Goal: Communication & Community: Answer question/provide support

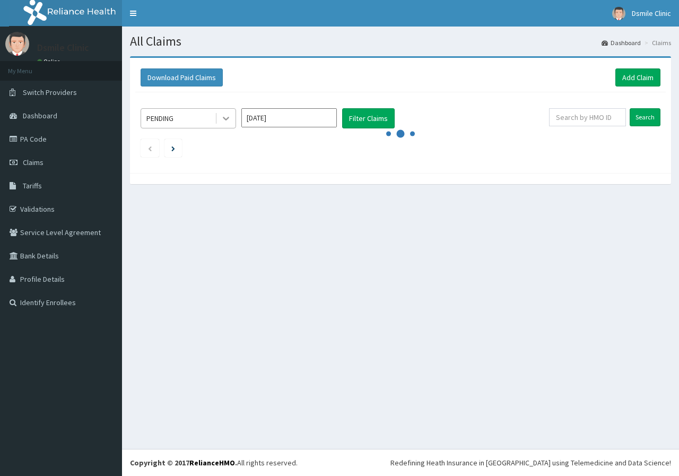
click at [218, 117] on div at bounding box center [225, 118] width 19 height 19
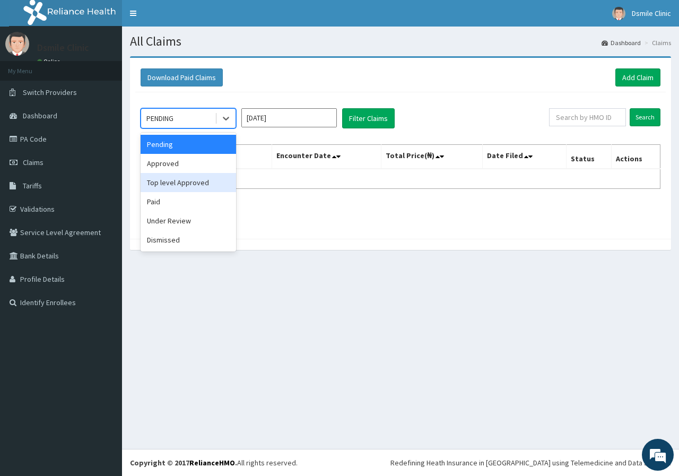
click at [191, 186] on div "Top level Approved" at bounding box center [188, 182] width 95 height 19
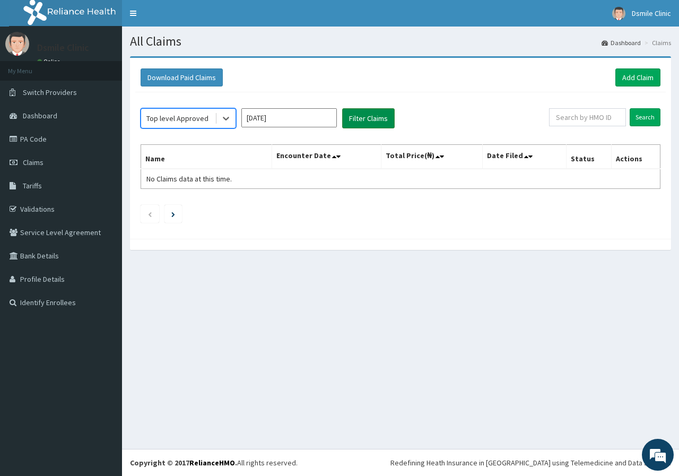
click at [349, 121] on button "Filter Claims" at bounding box center [368, 118] width 53 height 20
click at [225, 120] on icon at bounding box center [226, 118] width 11 height 11
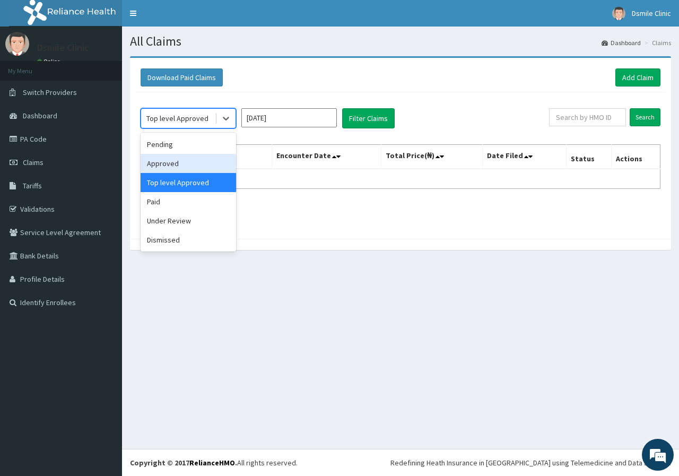
click at [196, 164] on div "Approved" at bounding box center [188, 163] width 95 height 19
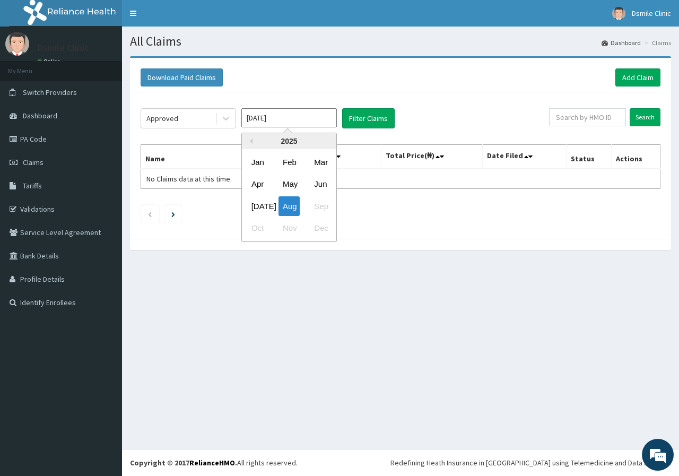
click at [302, 123] on input "[DATE]" at bounding box center [288, 117] width 95 height 19
click at [290, 203] on div "Aug" at bounding box center [288, 206] width 21 height 20
type input "[DATE]"
click at [316, 122] on input "[DATE]" at bounding box center [288, 117] width 95 height 19
click at [297, 207] on div "Aug" at bounding box center [288, 206] width 21 height 20
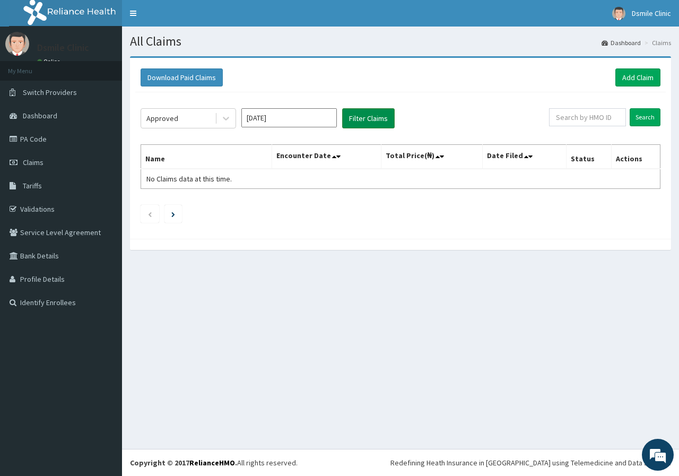
click at [357, 121] on button "Filter Claims" at bounding box center [368, 118] width 53 height 20
click at [222, 116] on icon at bounding box center [226, 118] width 11 height 11
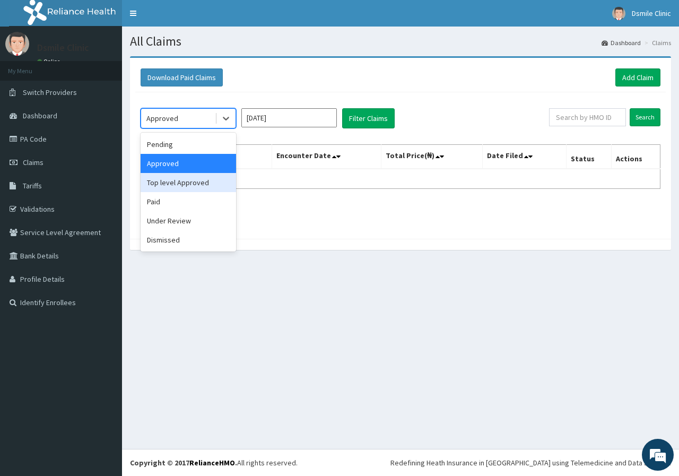
click at [204, 181] on div "Top level Approved" at bounding box center [188, 182] width 95 height 19
click at [204, 181] on span "No Claims data at this time." at bounding box center [188, 179] width 85 height 10
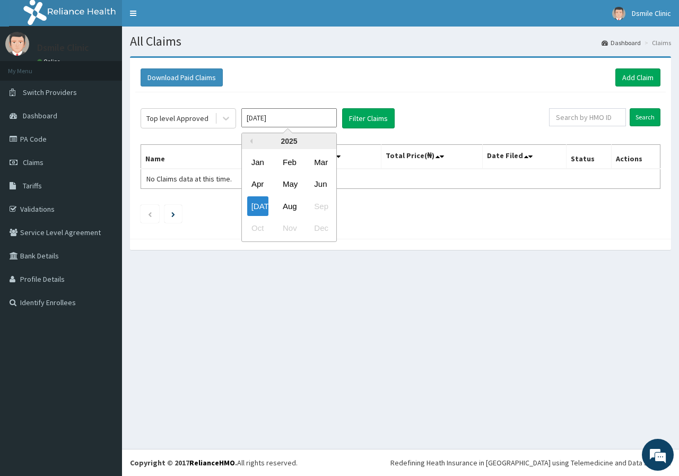
click at [293, 120] on input "[DATE]" at bounding box center [288, 117] width 95 height 19
click at [297, 204] on div "Aug" at bounding box center [288, 206] width 21 height 20
click at [291, 117] on input "[DATE]" at bounding box center [288, 117] width 95 height 19
click at [289, 209] on div "Aug" at bounding box center [288, 206] width 21 height 20
click at [295, 121] on input "[DATE]" at bounding box center [288, 117] width 95 height 19
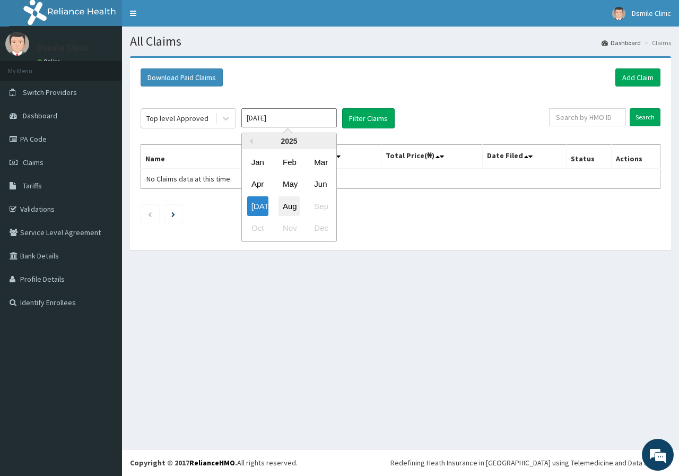
click at [289, 205] on div "Aug" at bounding box center [288, 206] width 21 height 20
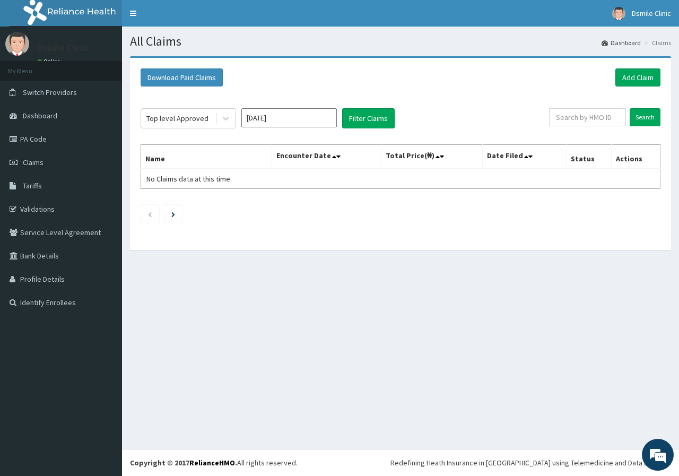
click at [303, 120] on input "[DATE]" at bounding box center [288, 117] width 95 height 19
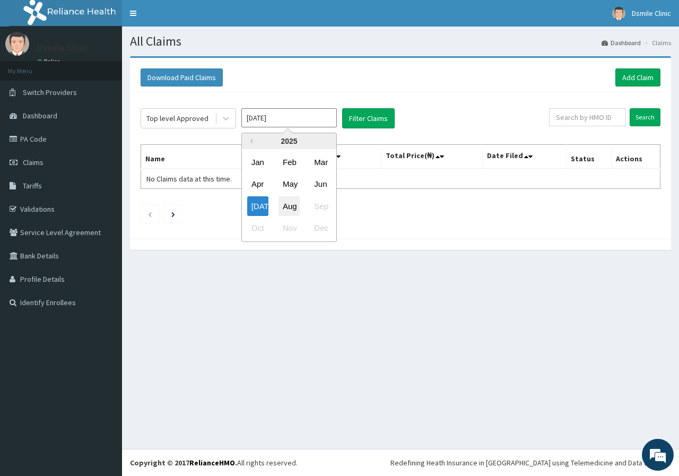
click at [288, 205] on div "Aug" at bounding box center [288, 206] width 21 height 20
click at [288, 205] on ul at bounding box center [401, 214] width 520 height 18
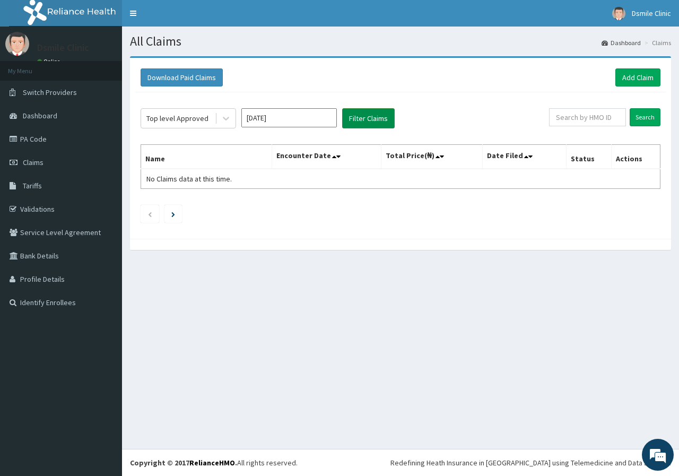
click at [356, 119] on button "Filter Claims" at bounding box center [368, 118] width 53 height 20
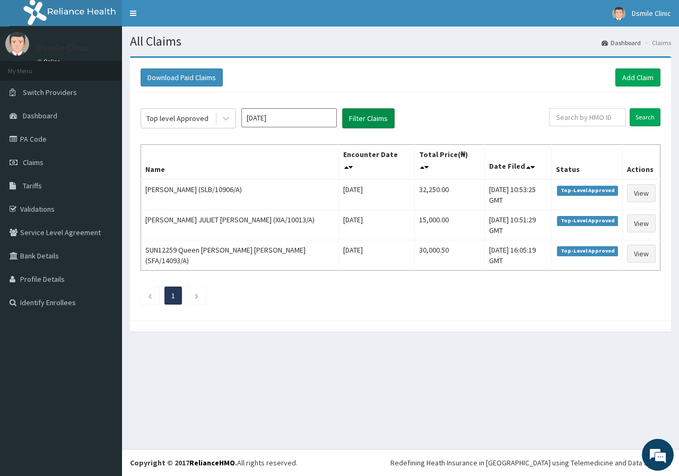
click at [356, 119] on button "Filter Claims" at bounding box center [368, 118] width 53 height 20
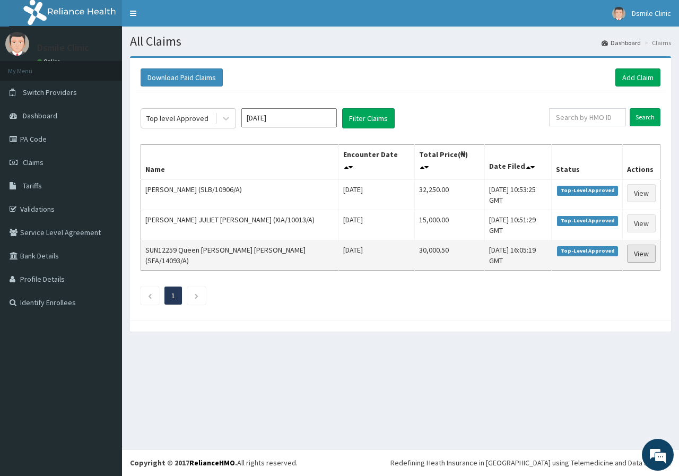
click at [642, 245] on link "View" at bounding box center [641, 254] width 29 height 18
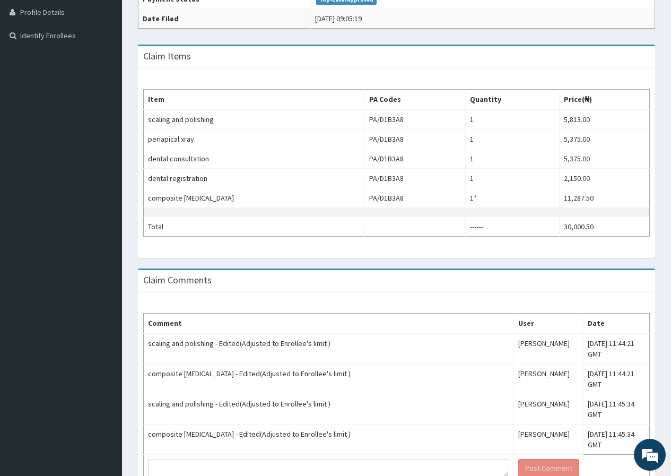
scroll to position [332, 0]
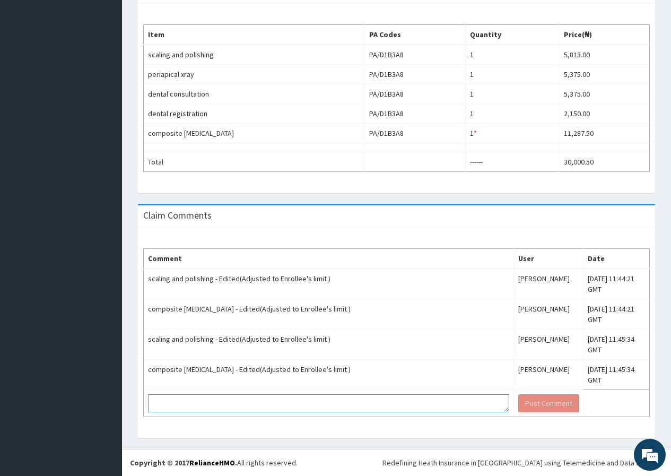
drag, startPoint x: 465, startPoint y: 412, endPoint x: 466, endPoint y: 422, distance: 10.7
click at [466, 422] on div "Comment User Date scaling and polishing - Edited(Adjusted to Enrollee's limit )…" at bounding box center [396, 332] width 517 height 211
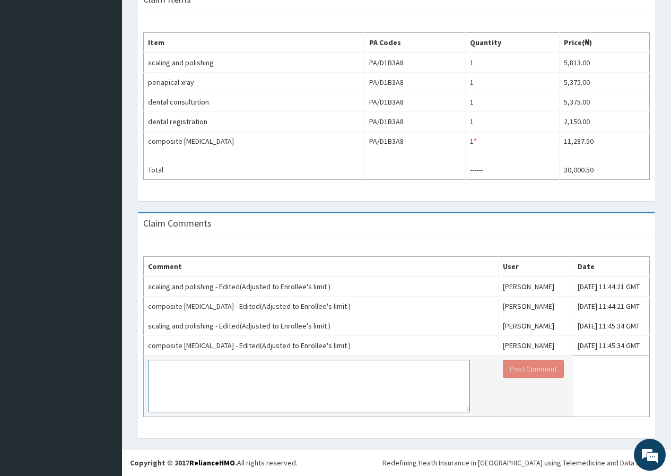
drag, startPoint x: 465, startPoint y: 408, endPoint x: 468, endPoint y: 443, distance: 34.6
click at [468, 412] on textarea at bounding box center [309, 386] width 322 height 53
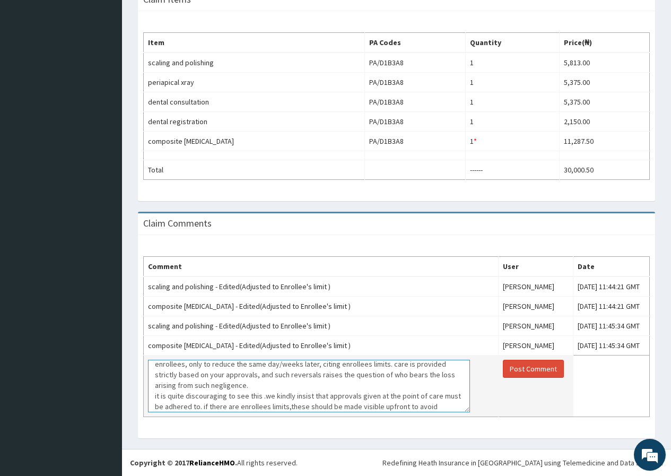
scroll to position [26, 0]
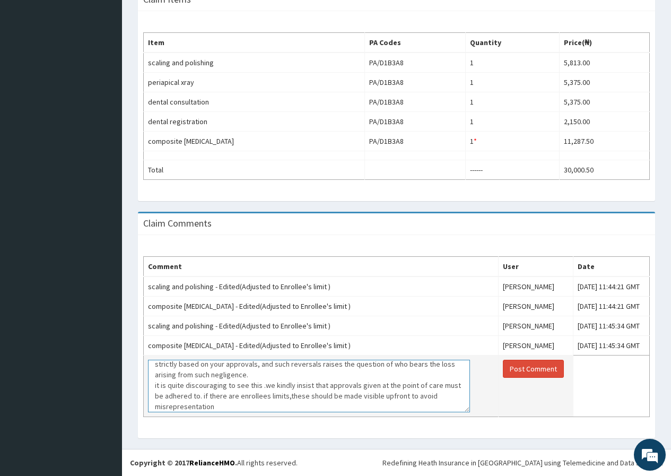
click at [285, 412] on textarea "we are displeased with the recurring situation where your team approves treatme…" at bounding box center [309, 386] width 322 height 53
click at [225, 412] on textarea "we are displeased with the recurring situation where your team approves treatme…" at bounding box center [309, 386] width 322 height 53
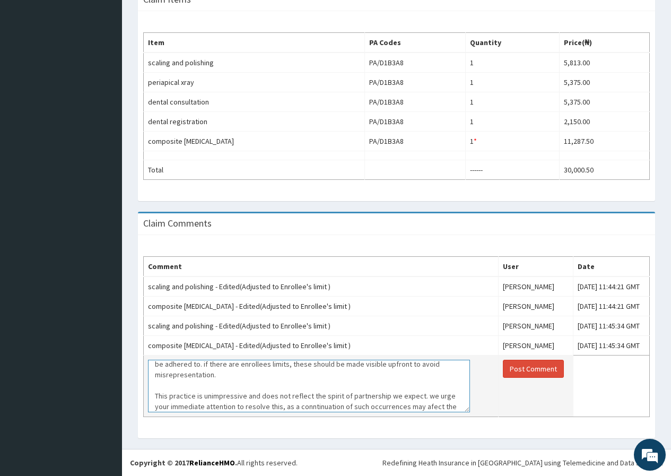
scroll to position [68, 0]
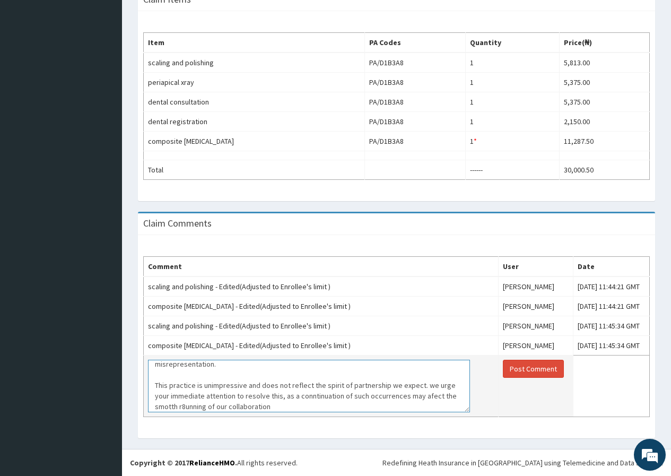
click at [172, 412] on textarea "we are displeased with the recurring situation where your team approves treatme…" at bounding box center [309, 386] width 322 height 53
click at [186, 412] on textarea "we are displeased with the recurring situation where your team approves treatme…" at bounding box center [309, 386] width 322 height 53
click at [424, 412] on textarea "we are displeased with the recurring situation where your team approves treatme…" at bounding box center [309, 386] width 322 height 53
click at [309, 412] on textarea "we are displeased with the recurring situation where your team approves treatme…" at bounding box center [309, 386] width 322 height 53
click at [269, 412] on textarea "we are displeased with the recurring situation where your team approves treatme…" at bounding box center [309, 386] width 322 height 53
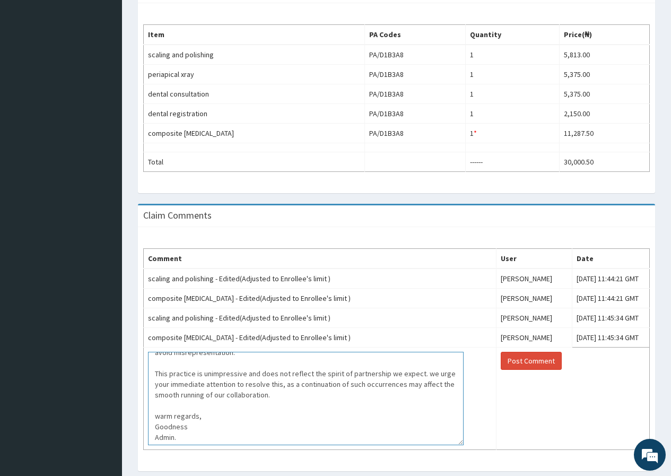
scroll to position [69, 0]
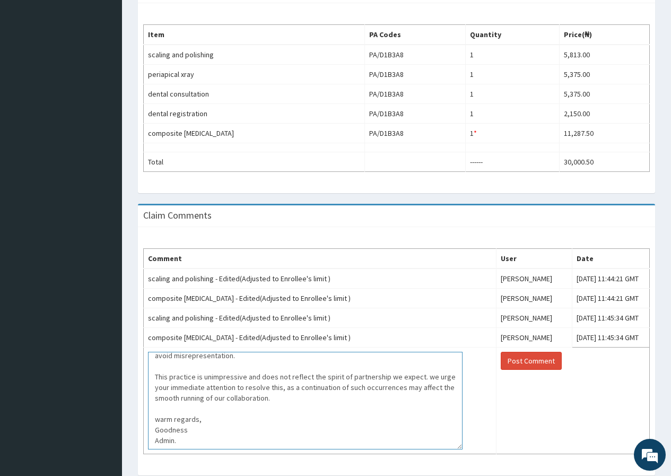
drag, startPoint x: 469, startPoint y: 442, endPoint x: 461, endPoint y: 487, distance: 45.7
click at [461, 475] on html "R EL Toggle navigation Dsmile Clinic Dsmile Clinic - dsmilesdentalclinicaba@gma…" at bounding box center [335, 90] width 671 height 844
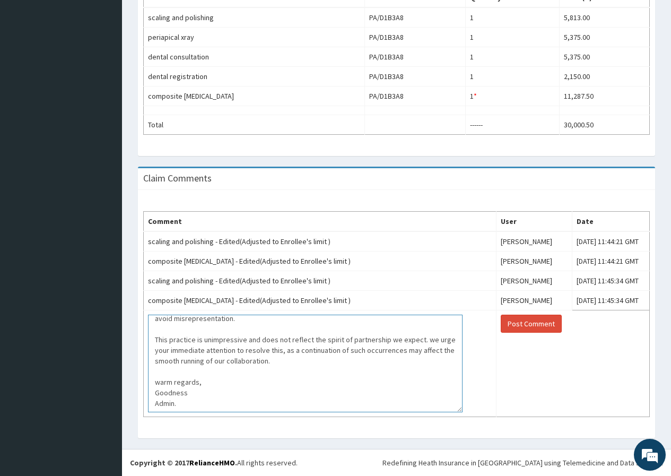
scroll to position [411, 0]
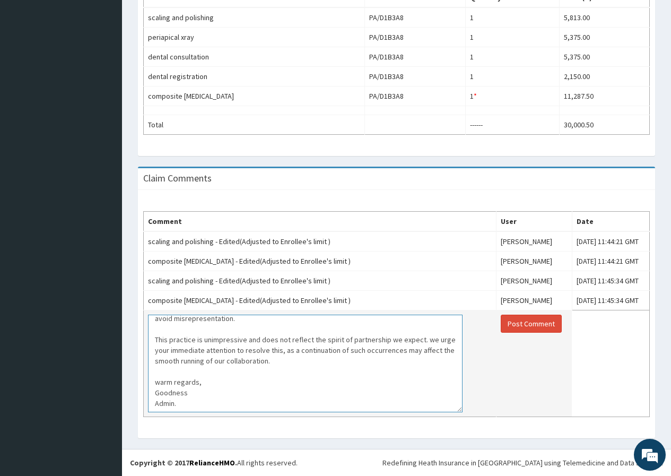
click at [459, 408] on textarea "we are displeased with the recurring situation where your team approves treatme…" at bounding box center [305, 364] width 315 height 98
click at [459, 407] on textarea "we are displeased with the recurring situation where your team approves treatme…" at bounding box center [305, 364] width 315 height 98
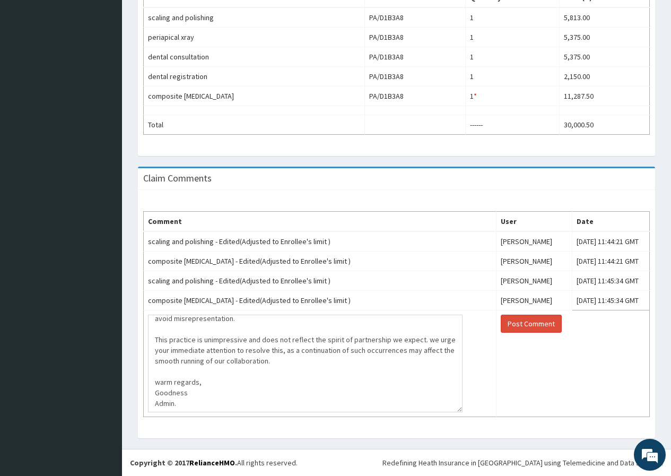
click at [457, 420] on div "Comment User Date scaling and polishing - Edited(Adjusted to Enrollee's limit )…" at bounding box center [396, 314] width 517 height 248
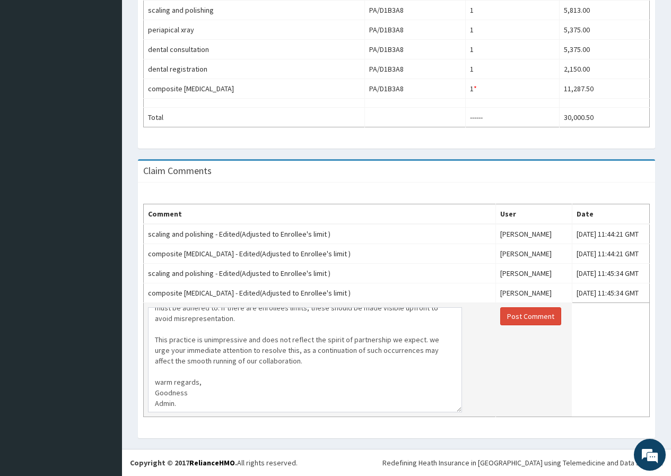
drag, startPoint x: 460, startPoint y: 408, endPoint x: 459, endPoint y: 420, distance: 12.2
click at [459, 412] on textarea "we are displeased with the recurring situation where your team approves treatme…" at bounding box center [305, 359] width 314 height 105
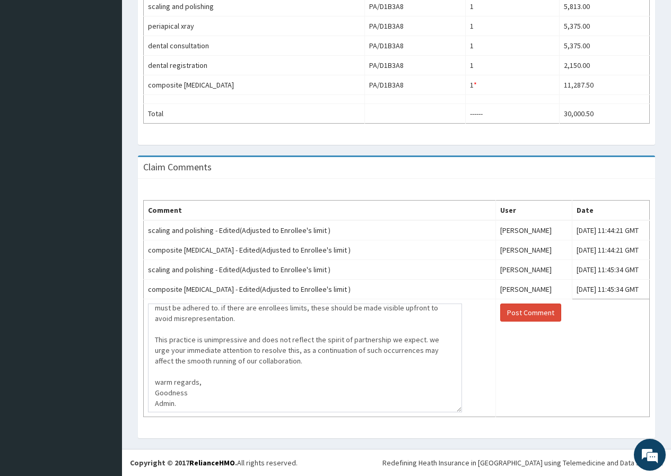
click at [457, 435] on div "Comment User Date scaling and polishing - Edited(Adjusted to Enrollee's limit )…" at bounding box center [396, 308] width 517 height 259
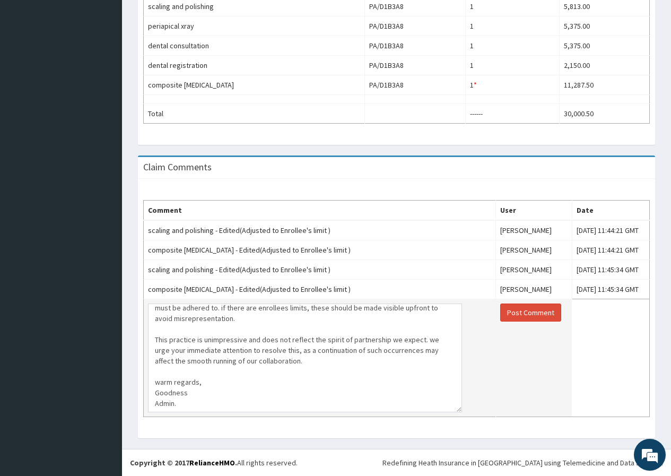
click at [460, 412] on textarea "we are displeased with the recurring situation where your team approves treatme…" at bounding box center [305, 357] width 314 height 109
click at [458, 417] on td "we are displeased with the recurring situation where your team approves treatme…" at bounding box center [320, 358] width 352 height 118
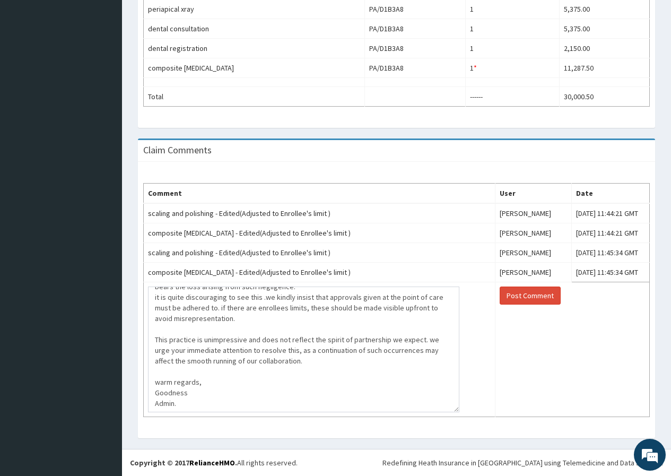
scroll to position [22, 0]
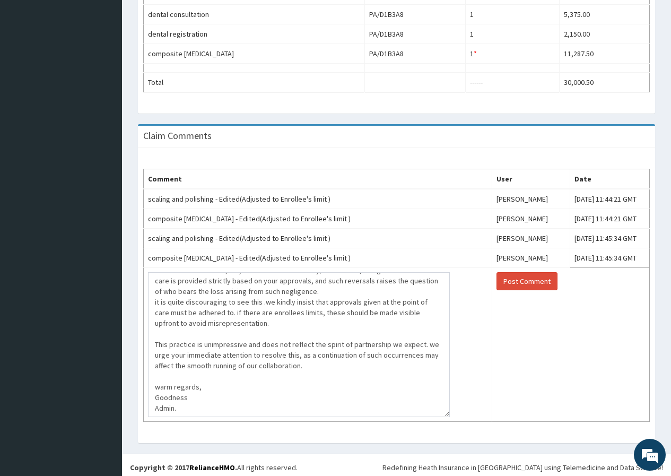
drag, startPoint x: 460, startPoint y: 418, endPoint x: 447, endPoint y: 452, distance: 36.4
click at [447, 453] on div "R EL Toggle navigation Dsmile Clinic Dsmile Clinic - dsmilesdentalclinicaba@gma…" at bounding box center [335, 35] width 671 height 892
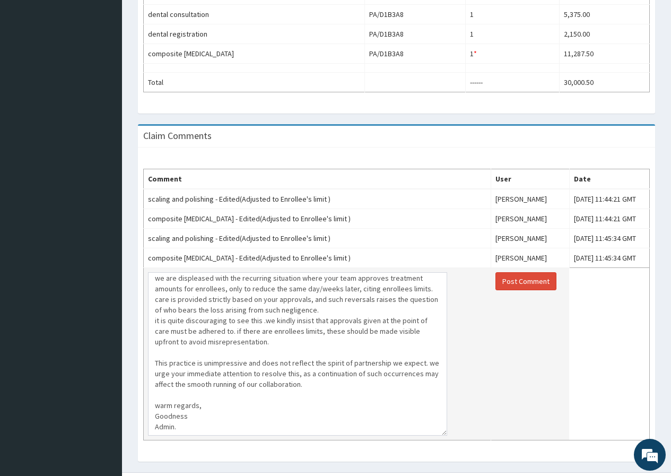
scroll to position [0, 0]
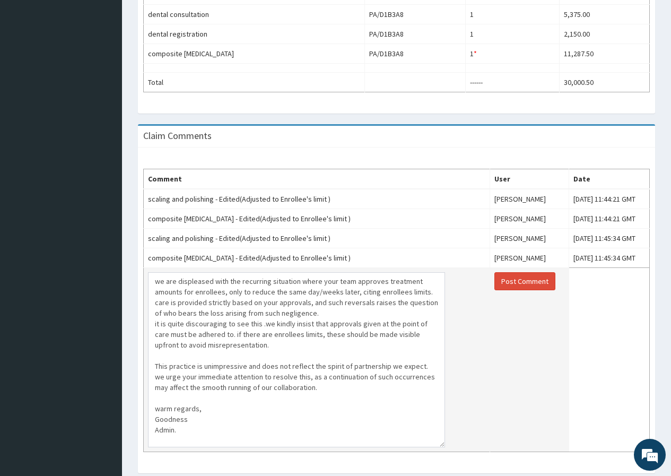
drag, startPoint x: 446, startPoint y: 410, endPoint x: 442, endPoint y: 441, distance: 31.6
click at [442, 441] on textarea "we are displeased with the recurring situation where your team approves treatme…" at bounding box center [296, 359] width 297 height 175
click at [295, 314] on textarea "we are displeased with the recurring situation where your team approves treatme…" at bounding box center [296, 359] width 297 height 175
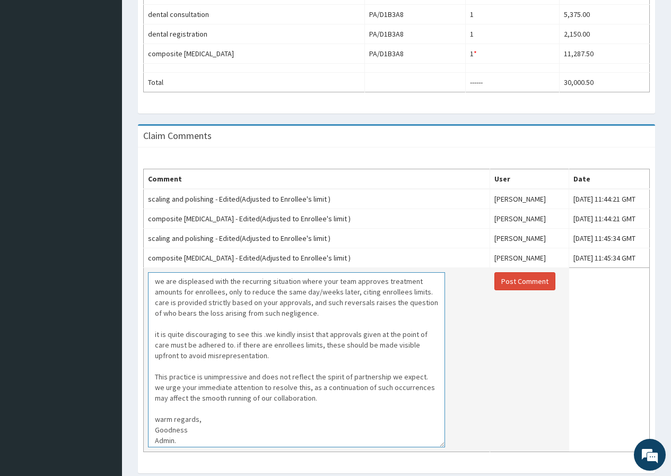
click at [262, 334] on textarea "we are displeased with the recurring situation where your team approves treatme…" at bounding box center [296, 359] width 297 height 175
click at [267, 333] on textarea "we are displeased with the recurring situation where your team approves treatme…" at bounding box center [296, 359] width 297 height 175
click at [234, 344] on textarea "we are displeased with the recurring situation where your team approves treatme…" at bounding box center [296, 359] width 297 height 175
click at [423, 373] on textarea "we are displeased with the recurring situation where your team approves treatme…" at bounding box center [296, 359] width 297 height 175
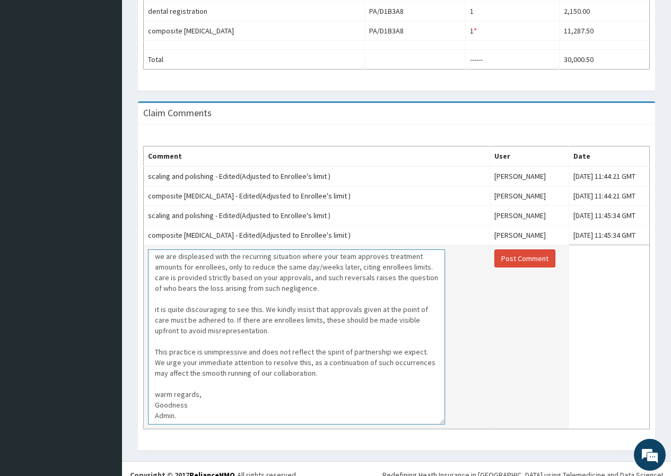
scroll to position [446, 0]
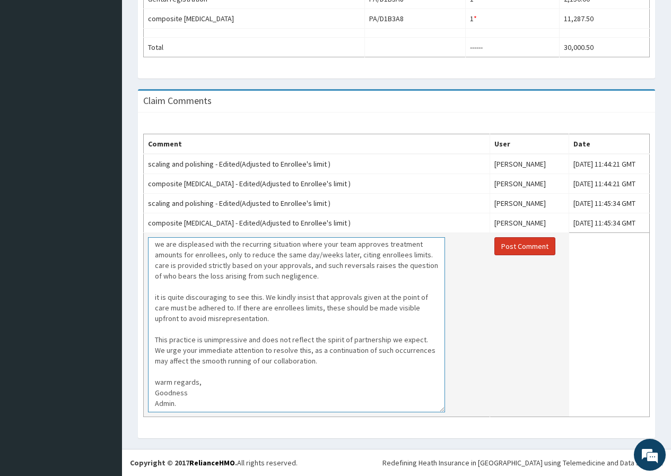
type textarea "we are displeased with the recurring situation where your team approves treatme…"
click at [494, 241] on button "Post Comment" at bounding box center [524, 246] width 61 height 18
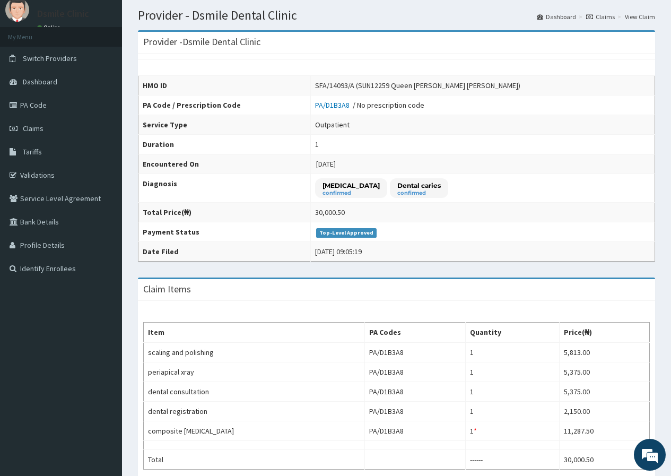
scroll to position [0, 0]
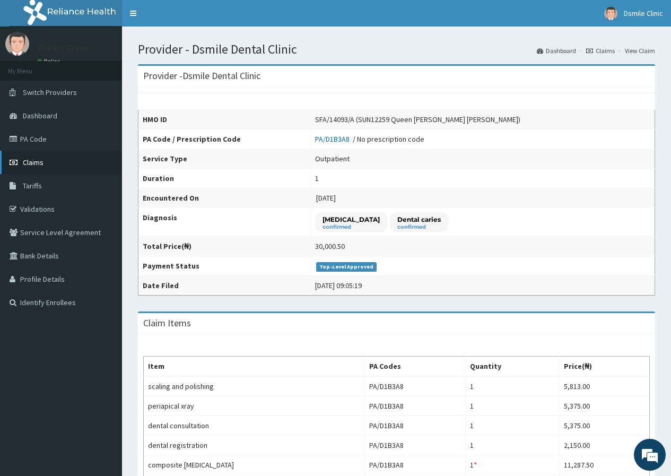
click at [39, 160] on span "Claims" at bounding box center [33, 163] width 21 height 10
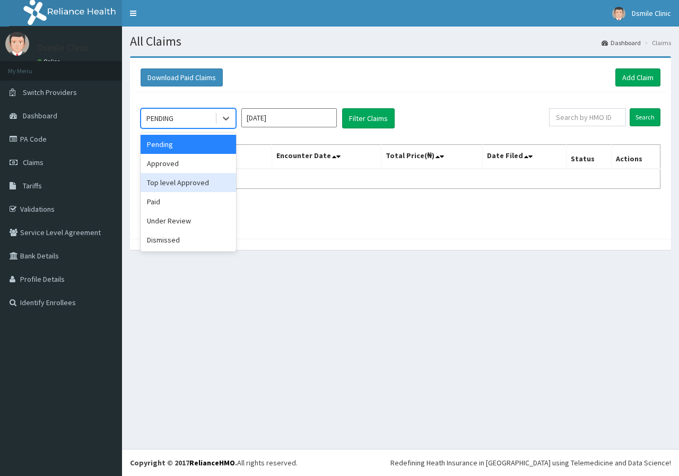
click at [185, 186] on div "Top level Approved" at bounding box center [188, 182] width 95 height 19
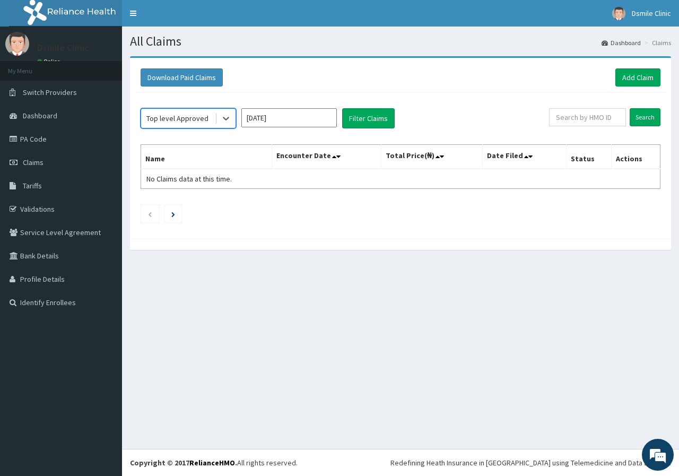
click at [290, 117] on input "[DATE]" at bounding box center [288, 117] width 95 height 19
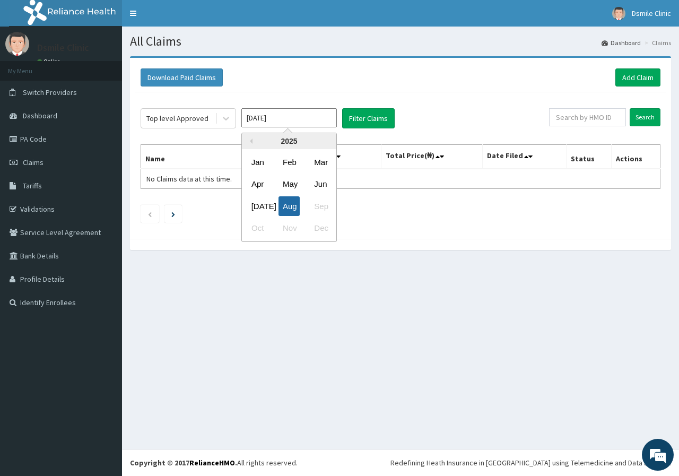
click at [295, 201] on div "Aug" at bounding box center [288, 206] width 21 height 20
type input "[DATE]"
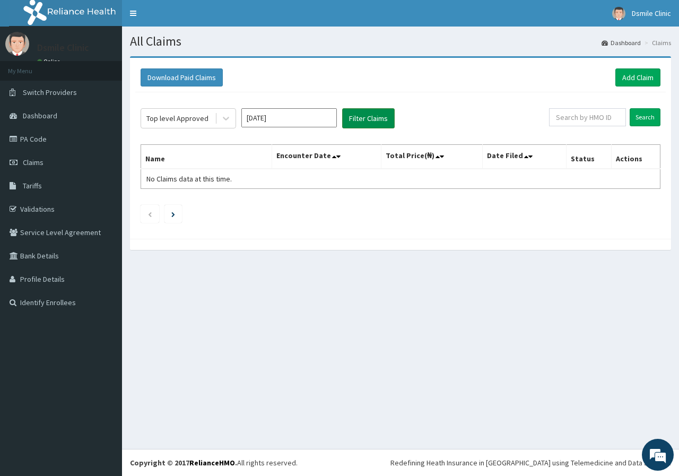
click at [363, 118] on button "Filter Claims" at bounding box center [368, 118] width 53 height 20
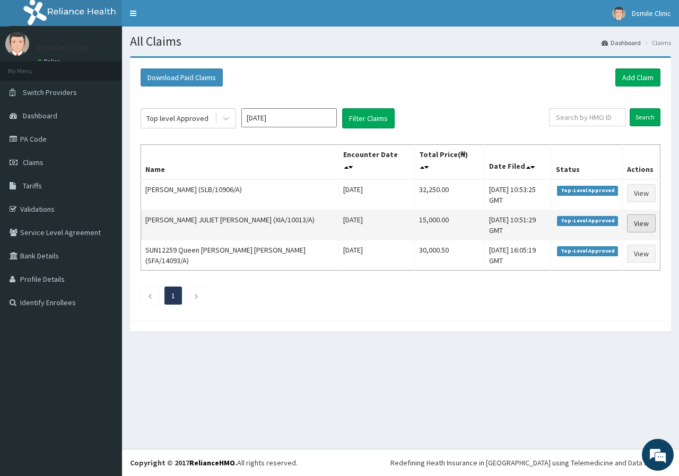
click at [639, 214] on link "View" at bounding box center [641, 223] width 29 height 18
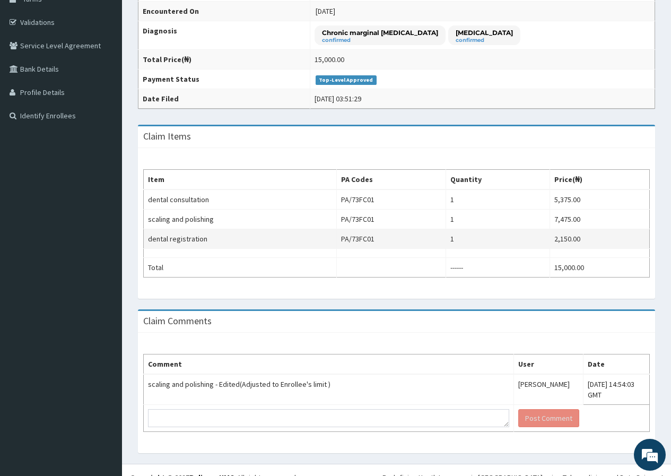
scroll to position [202, 0]
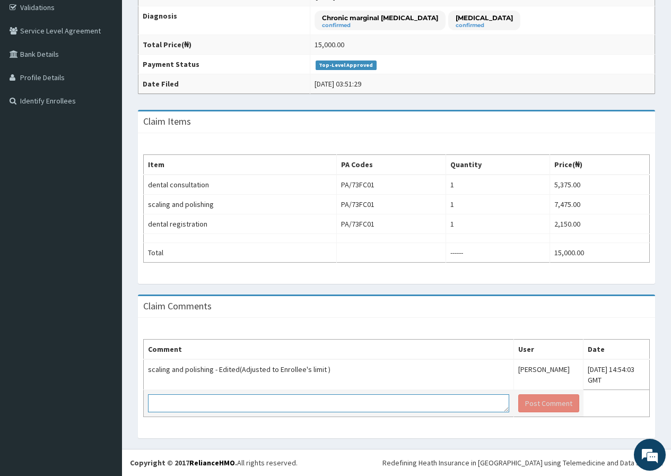
click at [434, 398] on textarea at bounding box center [328, 403] width 361 height 18
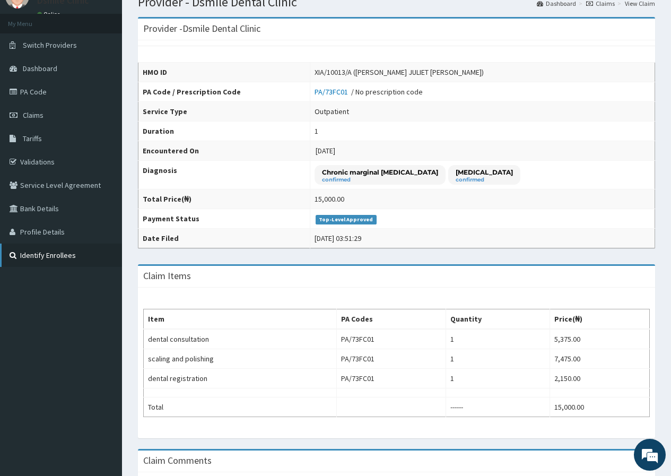
scroll to position [0, 0]
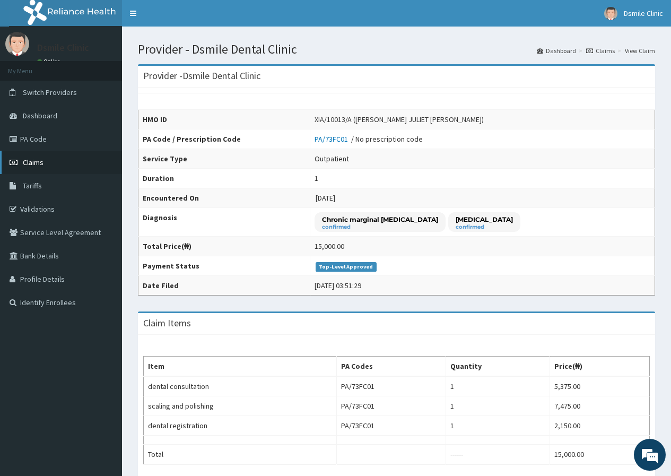
click at [44, 159] on link "Claims" at bounding box center [61, 162] width 122 height 23
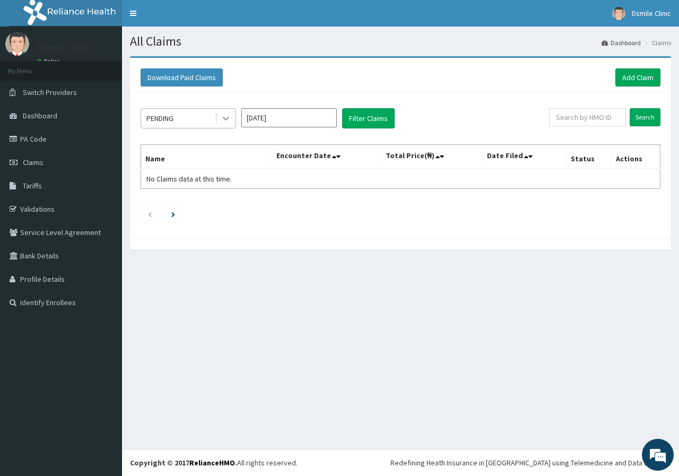
click at [223, 116] on icon at bounding box center [226, 118] width 11 height 11
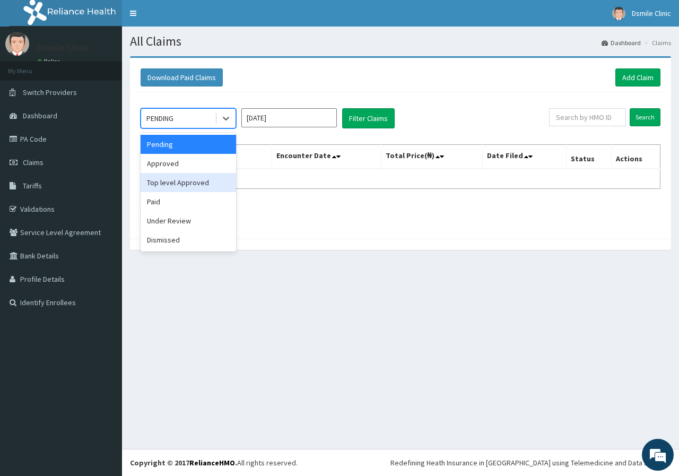
click at [195, 180] on div "Top level Approved" at bounding box center [188, 182] width 95 height 19
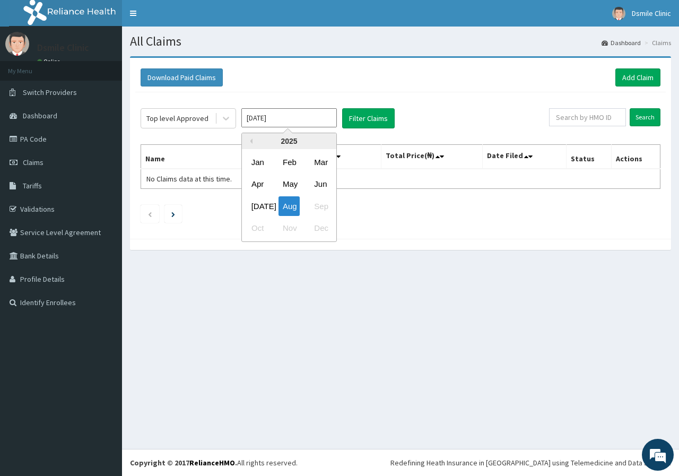
click at [325, 108] on input "Aug 2025" at bounding box center [288, 117] width 95 height 19
click at [284, 203] on div "Aug" at bounding box center [288, 206] width 21 height 20
type input "Jul 2025"
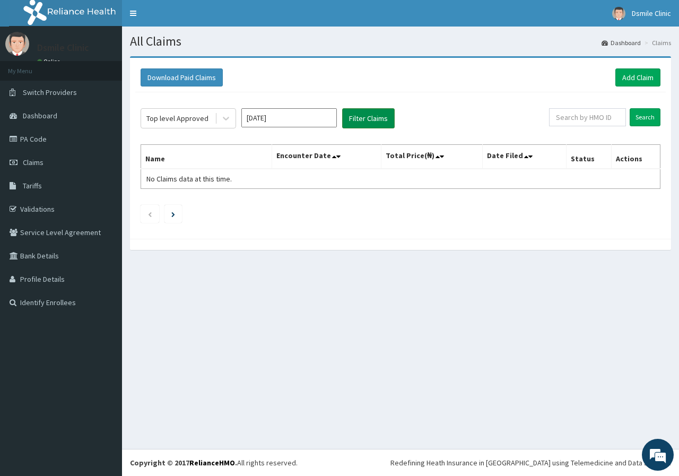
click at [362, 116] on button "Filter Claims" at bounding box center [368, 118] width 53 height 20
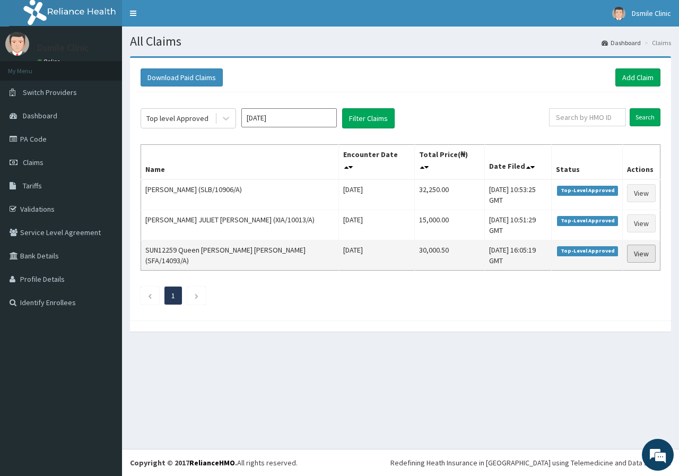
click at [632, 245] on link "View" at bounding box center [641, 254] width 29 height 18
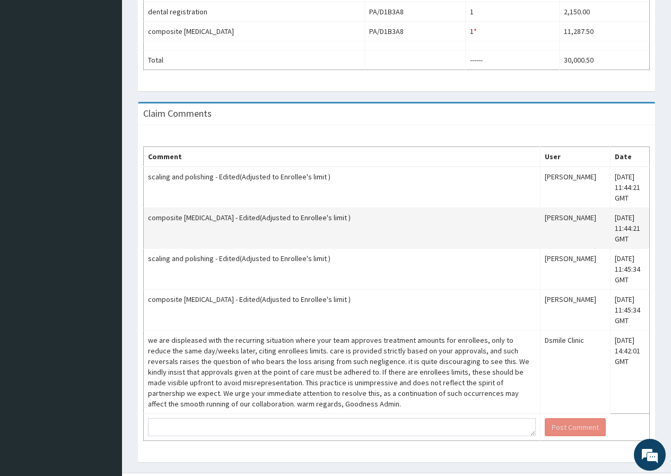
scroll to position [500, 0]
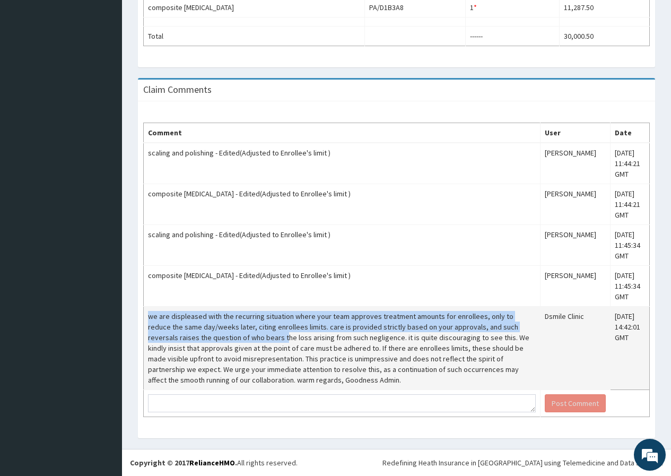
drag, startPoint x: 149, startPoint y: 315, endPoint x: 237, endPoint y: 335, distance: 89.8
click at [235, 334] on td "we are displeased with the recurring situation where your team approves treatme…" at bounding box center [342, 348] width 397 height 83
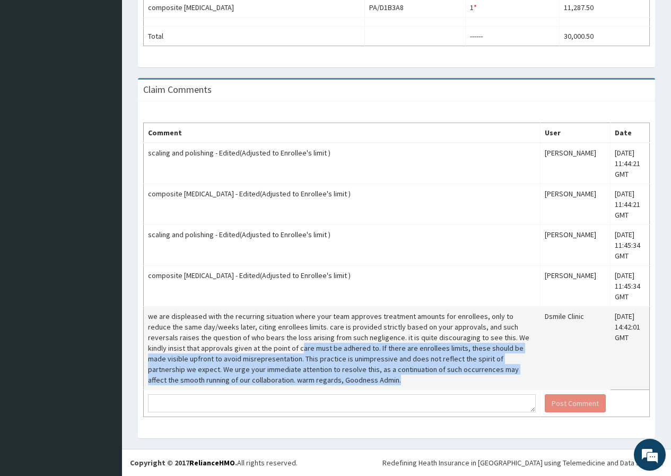
drag, startPoint x: 249, startPoint y: 350, endPoint x: 302, endPoint y: 382, distance: 62.4
click at [302, 382] on td "we are displeased with the recurring situation where your team approves treatme…" at bounding box center [342, 348] width 397 height 83
copy td "are must be adhered to. If there are enrollees limits, these should be made vis…"
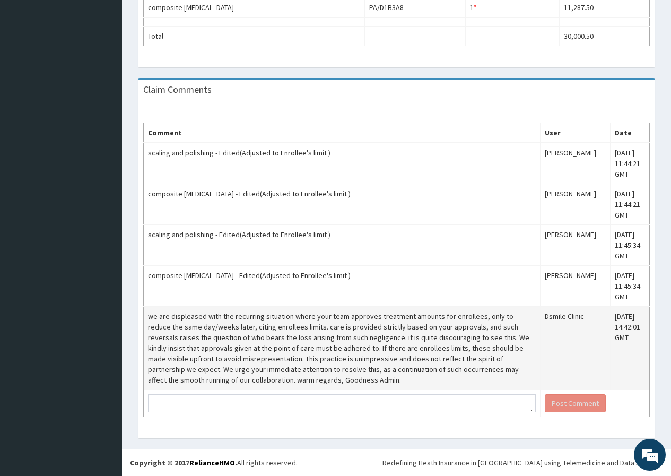
click at [146, 315] on td "we are displeased with the recurring situation where your team approves treatme…" at bounding box center [342, 348] width 397 height 83
click at [186, 321] on td "we are displeased with the recurring situation where your team approves treatme…" at bounding box center [342, 348] width 397 height 83
click at [190, 335] on td "we are displeased with the recurring situation where your team approves treatme…" at bounding box center [342, 348] width 397 height 83
click at [173, 326] on td "we are displeased with the recurring situation where your team approves treatme…" at bounding box center [342, 348] width 397 height 83
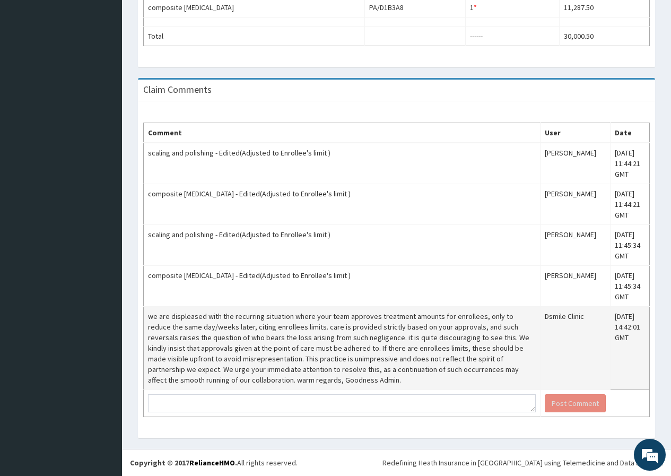
click at [344, 383] on td "we are displeased with the recurring situation where your team approves treatme…" at bounding box center [342, 348] width 397 height 83
click at [517, 319] on td "we are displeased with the recurring situation where your team approves treatme…" at bounding box center [342, 348] width 397 height 83
click at [521, 318] on td "we are displeased with the recurring situation where your team approves treatme…" at bounding box center [342, 348] width 397 height 83
click at [152, 315] on td "we are displeased with the recurring situation where your team approves treatme…" at bounding box center [342, 348] width 397 height 83
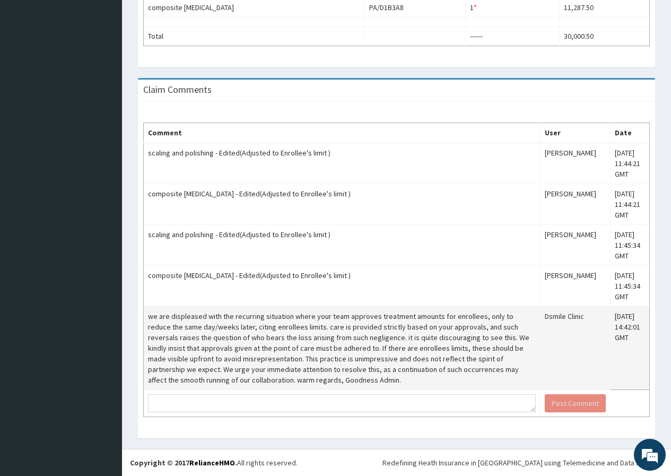
click at [303, 361] on td "we are displeased with the recurring situation where your team approves treatme…" at bounding box center [342, 348] width 397 height 83
click at [323, 355] on td "we are displeased with the recurring situation where your team approves treatme…" at bounding box center [342, 348] width 397 height 83
drag, startPoint x: 309, startPoint y: 347, endPoint x: 303, endPoint y: 346, distance: 6.4
click at [309, 346] on td "we are displeased with the recurring situation where your team approves treatme…" at bounding box center [342, 348] width 397 height 83
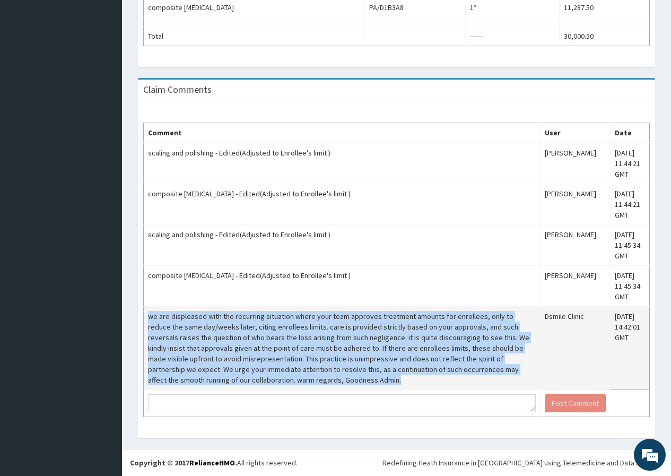
drag, startPoint x: 150, startPoint y: 315, endPoint x: 311, endPoint y: 388, distance: 176.9
click at [311, 388] on td "we are displeased with the recurring situation where your team approves treatme…" at bounding box center [342, 348] width 397 height 83
copy td "we are displeased with the recurring situation where your team approves treatme…"
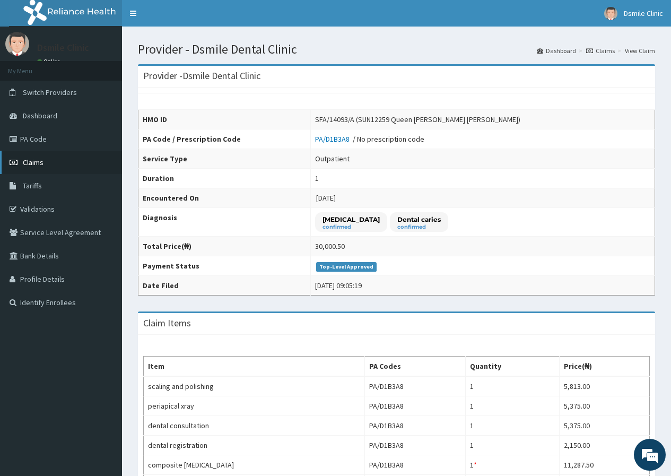
click at [49, 156] on link "Claims" at bounding box center [61, 162] width 122 height 23
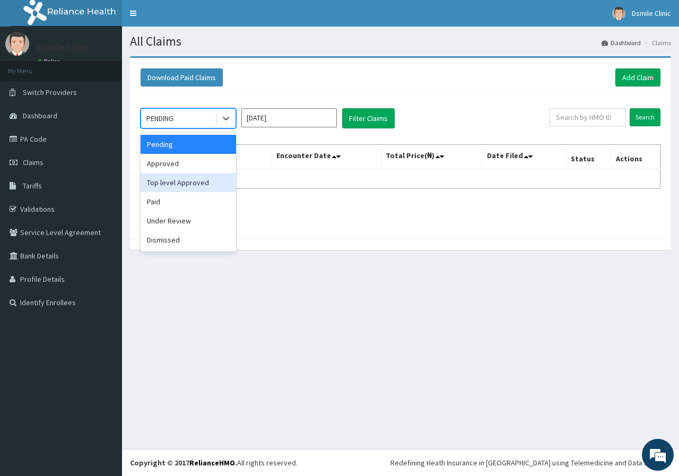
click at [184, 186] on div "Top level Approved" at bounding box center [188, 182] width 95 height 19
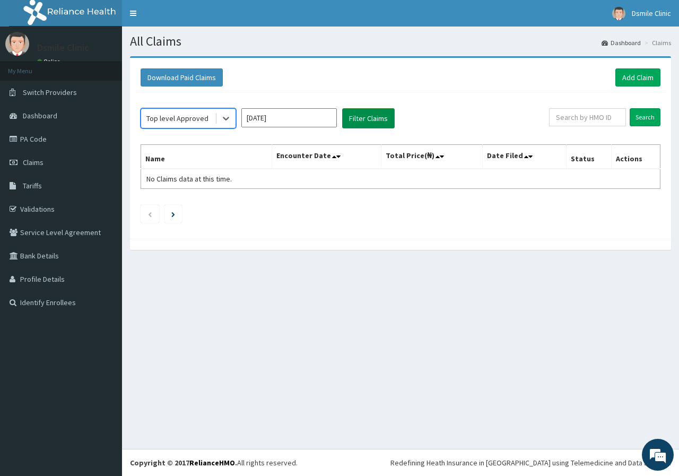
click at [364, 118] on button "Filter Claims" at bounding box center [368, 118] width 53 height 20
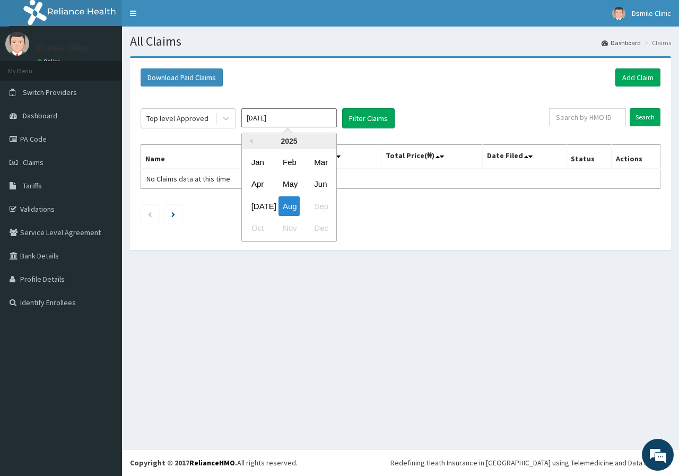
click at [323, 121] on input "[DATE]" at bounding box center [288, 117] width 95 height 19
click at [370, 112] on button "Filter Claims" at bounding box center [368, 118] width 53 height 20
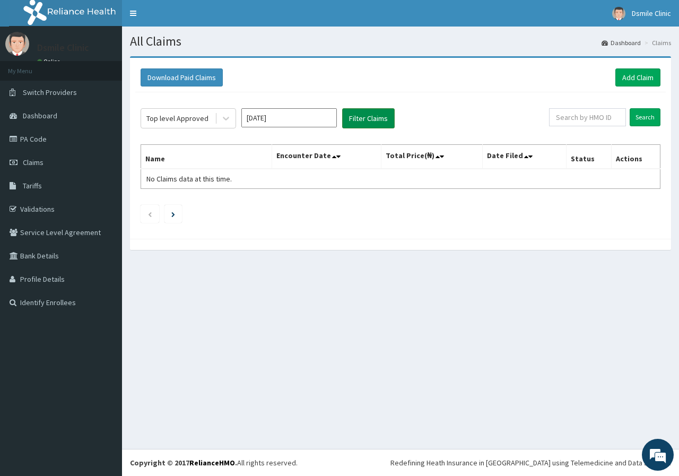
click at [369, 113] on button "Filter Claims" at bounding box center [368, 118] width 53 height 20
click at [314, 119] on input "[DATE]" at bounding box center [288, 117] width 95 height 19
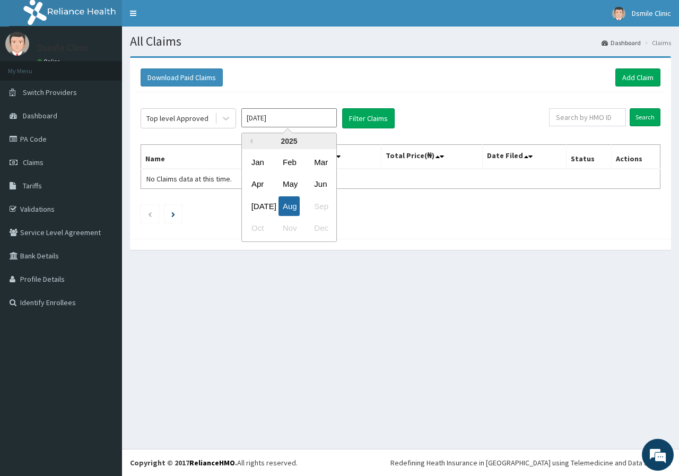
click at [287, 204] on div "Aug" at bounding box center [288, 206] width 21 height 20
type input "[DATE]"
click at [287, 204] on div "Top level Approved [DATE] Filter Claims Search Name Encounter Date Total Price(…" at bounding box center [400, 162] width 530 height 141
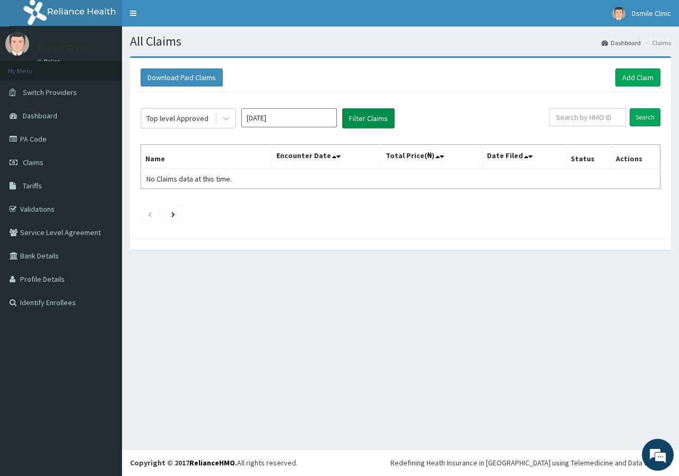
click at [368, 110] on button "Filter Claims" at bounding box center [368, 118] width 53 height 20
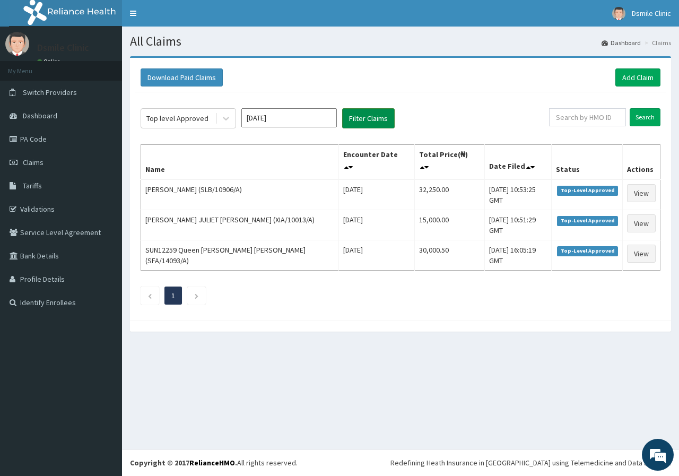
click at [368, 110] on button "Filter Claims" at bounding box center [368, 118] width 53 height 20
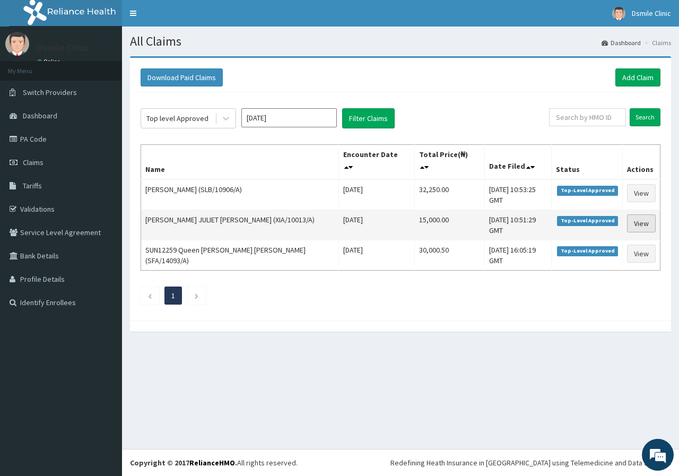
click at [642, 214] on link "View" at bounding box center [641, 223] width 29 height 18
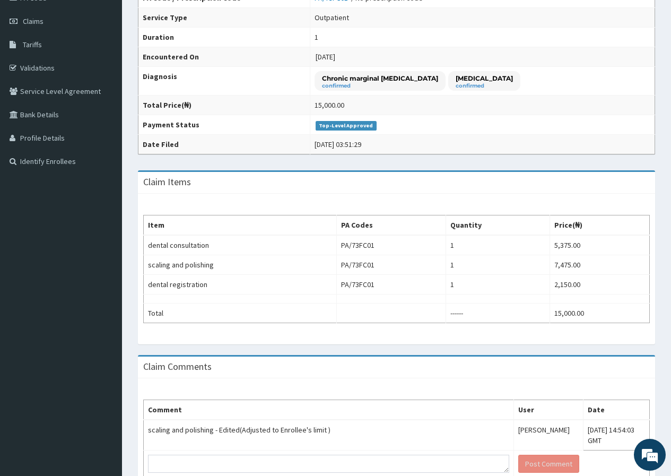
scroll to position [202, 0]
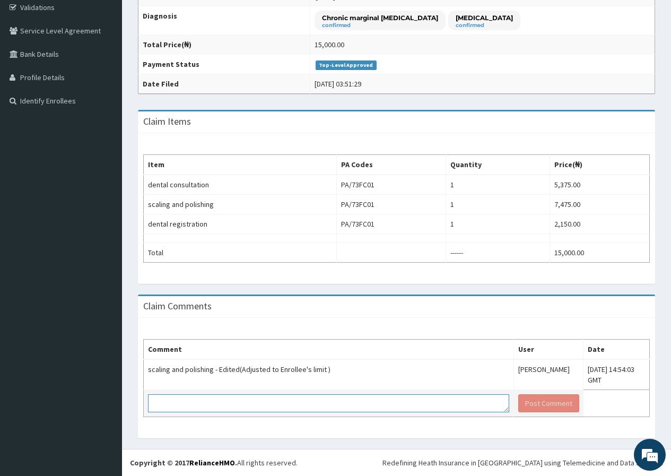
click at [227, 402] on textarea at bounding box center [328, 403] width 361 height 18
paste textarea "we are displeased with the recurring situation where your team approves treatme…"
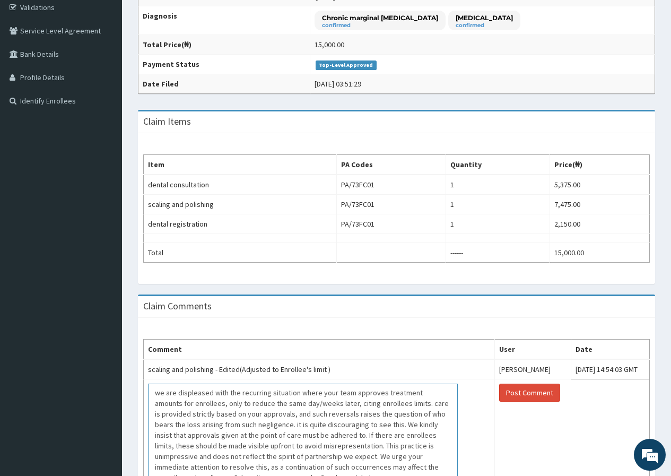
scroll to position [0, 0]
drag, startPoint x: 464, startPoint y: 411, endPoint x: 454, endPoint y: 497, distance: 86.5
click at [454, 475] on html "R EL Toggle navigation Dsmile Clinic Dsmile Clinic - [EMAIL_ADDRESS][DOMAIN_NAM…" at bounding box center [335, 174] width 671 height 753
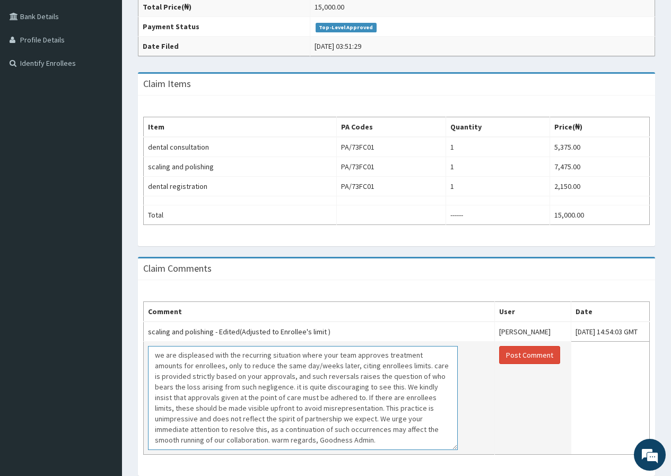
scroll to position [288, 0]
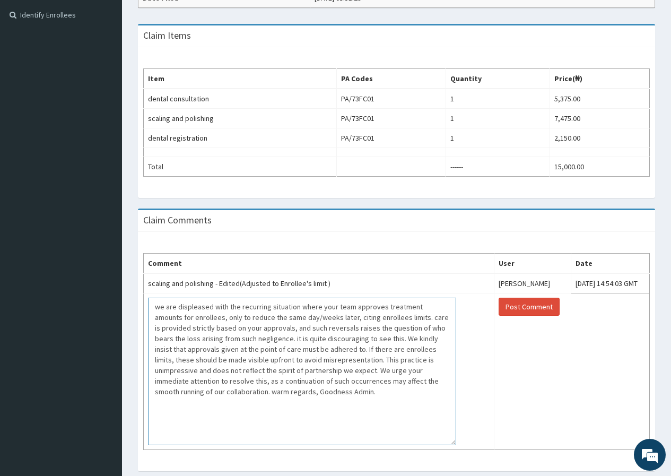
drag, startPoint x: 456, startPoint y: 408, endPoint x: 454, endPoint y: 452, distance: 43.5
click at [454, 452] on div "Comment User Date scaling and polishing - Edited(Adjusted to Enrollee's limit )…" at bounding box center [396, 351] width 517 height 239
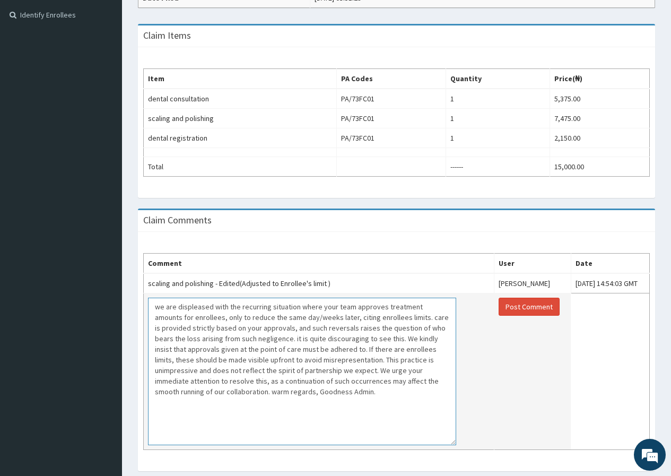
click at [267, 306] on textarea "we are displeased with the recurring situation where your team approves treatme…" at bounding box center [302, 371] width 308 height 147
click at [179, 317] on textarea "we are displeased with this situation where your team approves treatment amount…" at bounding box center [302, 371] width 308 height 147
click at [182, 315] on textarea "we are displeased with this situation where your team approves treatment amount…" at bounding box center [302, 371] width 308 height 147
click at [246, 336] on textarea "we are displeased with this situation where your team approves treatment amount…" at bounding box center [302, 371] width 308 height 147
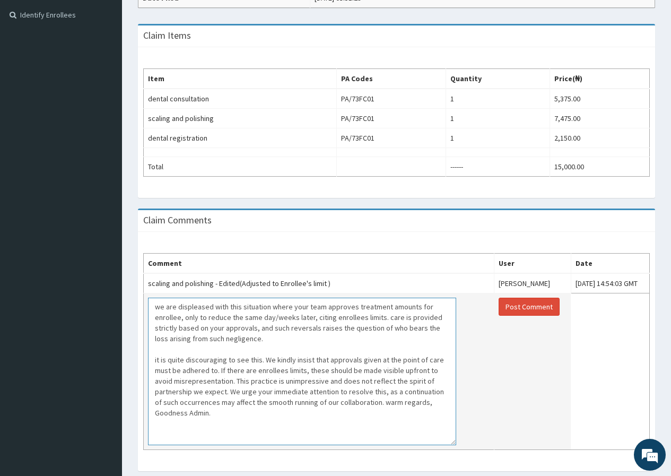
click at [159, 360] on textarea "we are displeased with this situation where your team approves treatment amount…" at bounding box center [302, 371] width 308 height 147
click at [264, 360] on textarea "we are displeased with this situation where your team approves treatment amount…" at bounding box center [302, 371] width 308 height 147
click at [266, 359] on textarea "we are displeased with this situation where your team approves treatment amount…" at bounding box center [302, 371] width 308 height 147
click at [214, 379] on textarea "we are displeased with this situation where your team approves treatment amount…" at bounding box center [302, 371] width 308 height 147
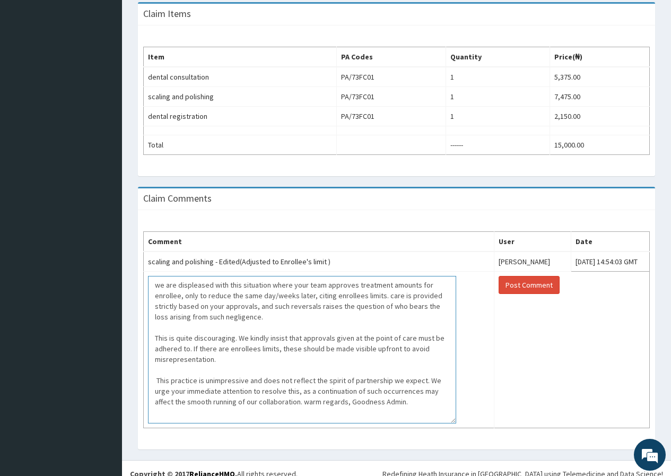
scroll to position [320, 0]
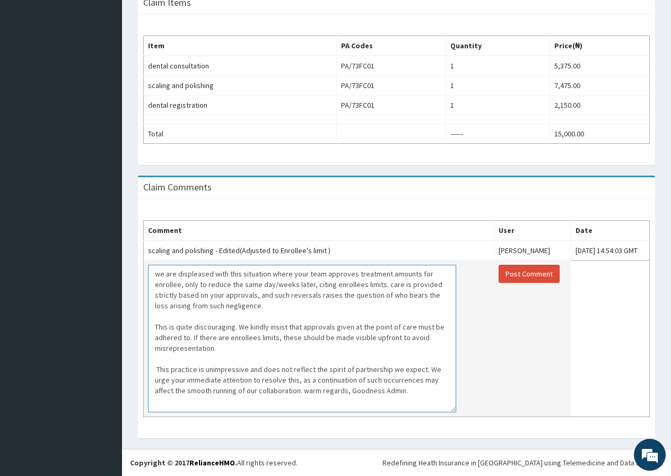
click at [268, 390] on textarea "we are displeased with this situation where your team approves treatment amount…" at bounding box center [302, 338] width 308 height 147
click at [269, 389] on textarea "we are displeased with this situation where your team approves treatment amount…" at bounding box center [302, 338] width 308 height 147
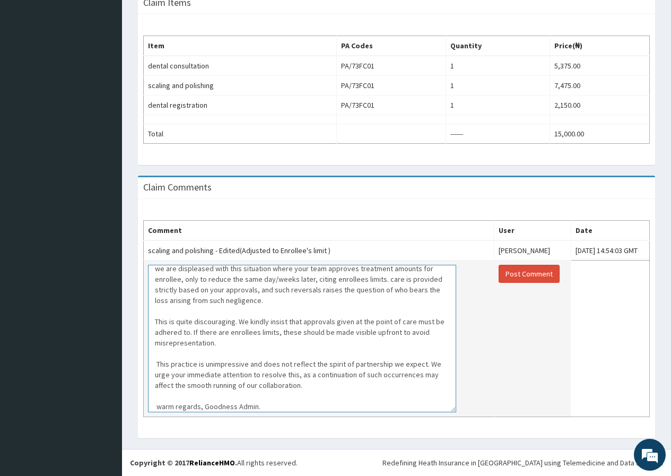
click at [201, 406] on textarea "we are displeased with this situation where your team approves treatment amount…" at bounding box center [302, 338] width 308 height 147
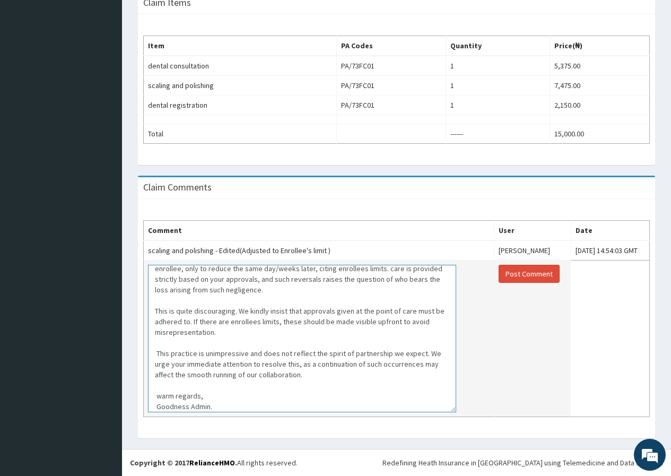
click at [186, 406] on textarea "we are displeased with this situation where your team approves treatment amount…" at bounding box center [302, 338] width 308 height 147
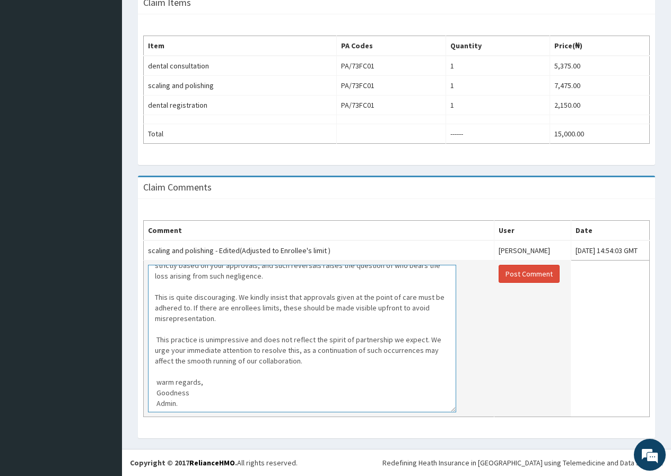
scroll to position [0, 0]
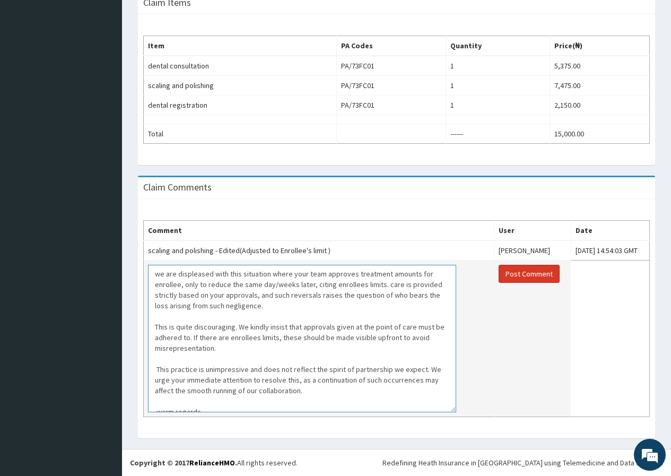
type textarea "we are displeased with this situation where your team approves treatment amount…"
click at [510, 277] on button "Post Comment" at bounding box center [529, 274] width 61 height 18
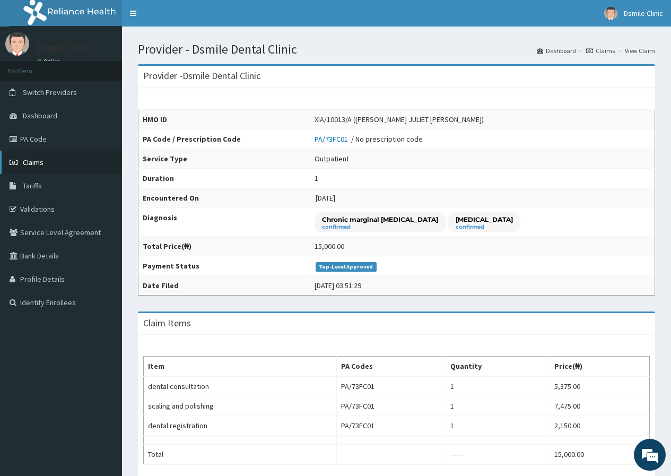
click at [55, 164] on link "Claims" at bounding box center [61, 162] width 122 height 23
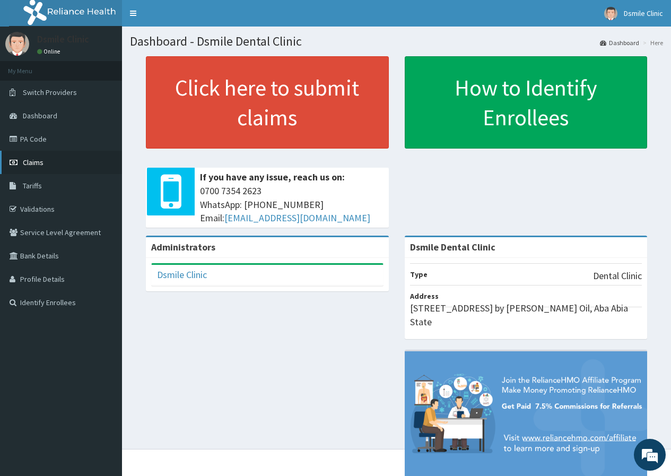
click at [73, 166] on link "Claims" at bounding box center [61, 162] width 122 height 23
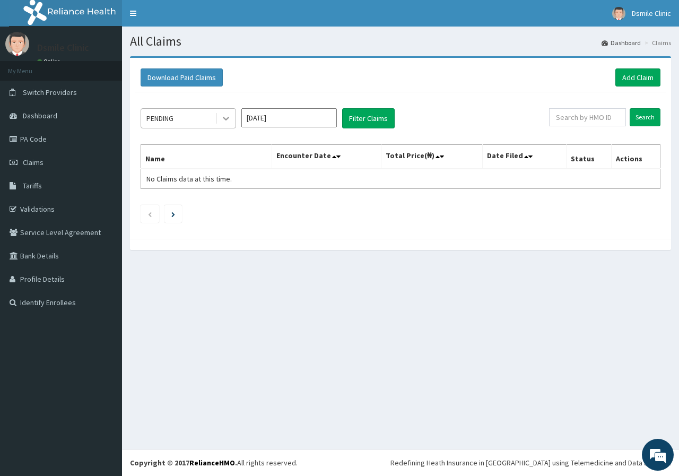
click at [227, 121] on icon at bounding box center [226, 118] width 11 height 11
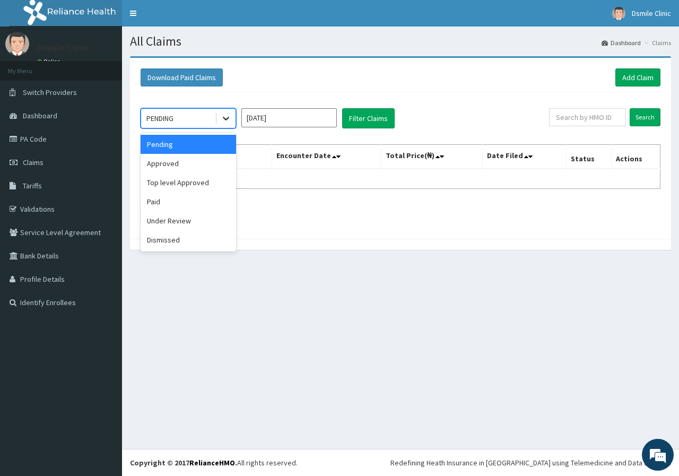
click at [227, 121] on icon at bounding box center [226, 118] width 11 height 11
click at [228, 117] on icon at bounding box center [226, 118] width 11 height 11
click at [216, 180] on div "Top level Approved" at bounding box center [188, 182] width 95 height 19
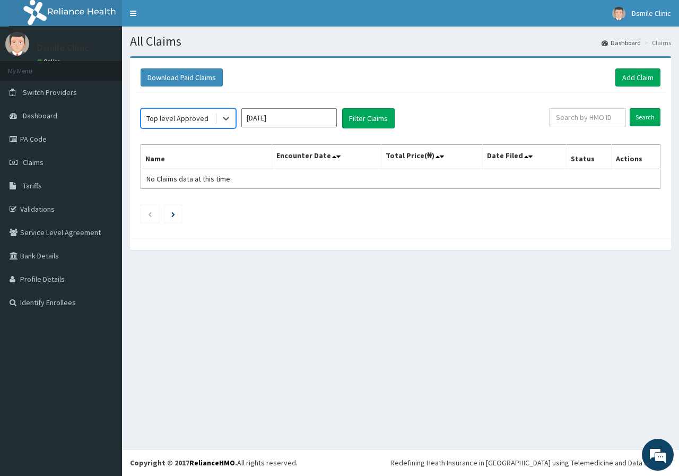
click at [315, 125] on input "Aug 2025" at bounding box center [288, 117] width 95 height 19
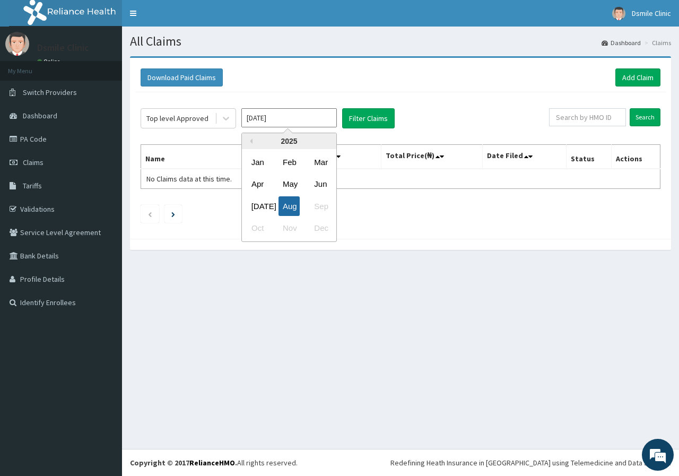
click at [292, 211] on div "Aug" at bounding box center [288, 206] width 21 height 20
type input "Jul 2025"
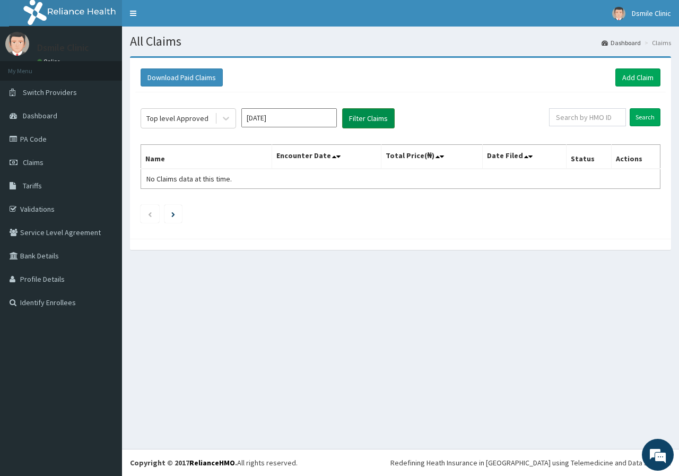
click at [360, 117] on button "Filter Claims" at bounding box center [368, 118] width 53 height 20
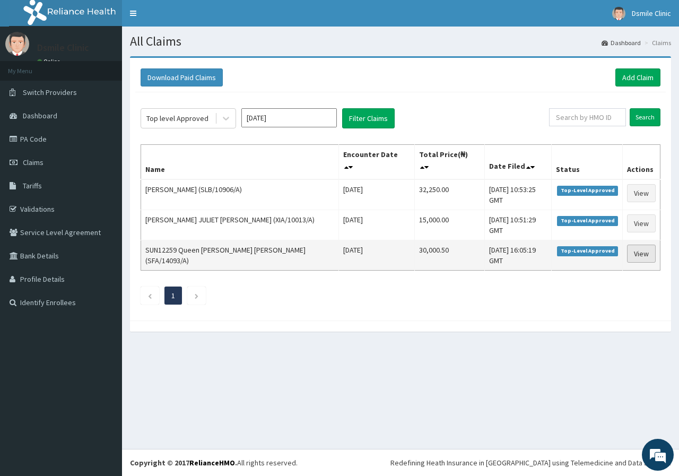
click at [639, 245] on link "View" at bounding box center [641, 254] width 29 height 18
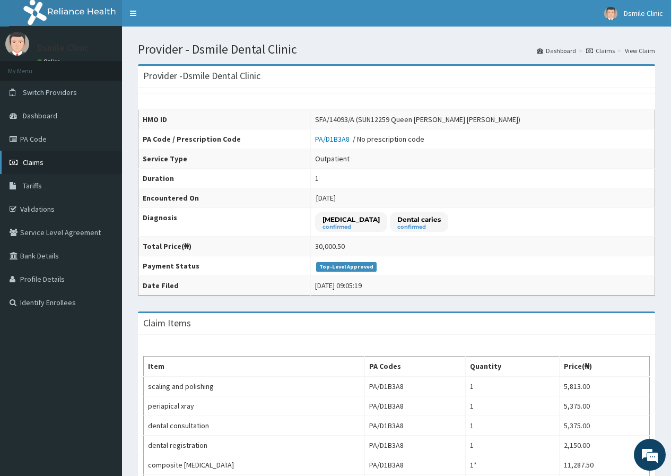
click at [40, 162] on span "Claims" at bounding box center [33, 163] width 21 height 10
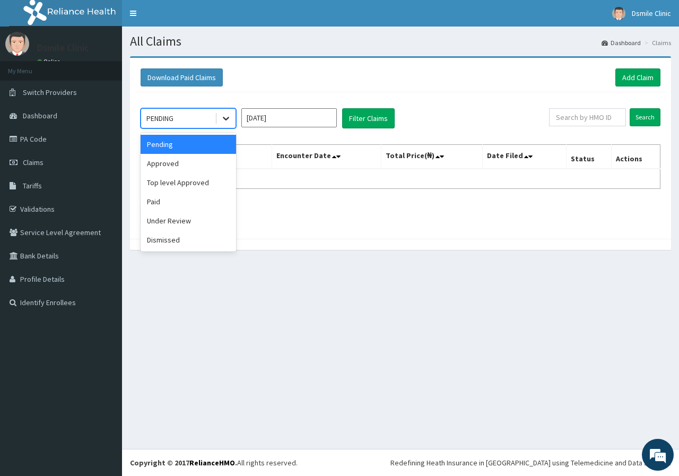
click at [225, 120] on icon at bounding box center [226, 118] width 11 height 11
click at [209, 188] on div "Top level Approved" at bounding box center [188, 182] width 95 height 19
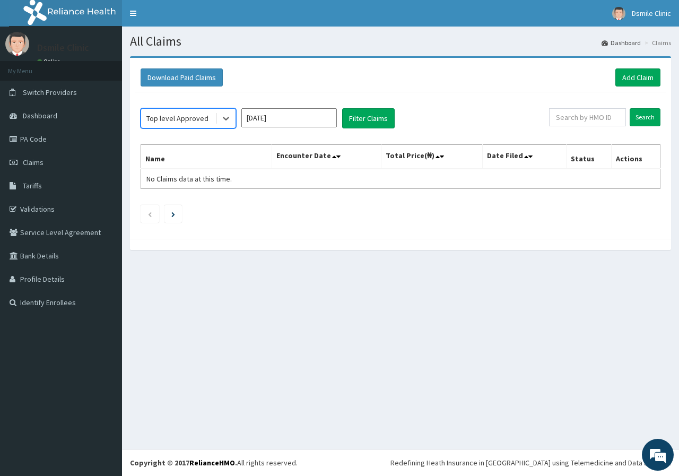
click at [276, 117] on input "Aug 2025" at bounding box center [288, 117] width 95 height 19
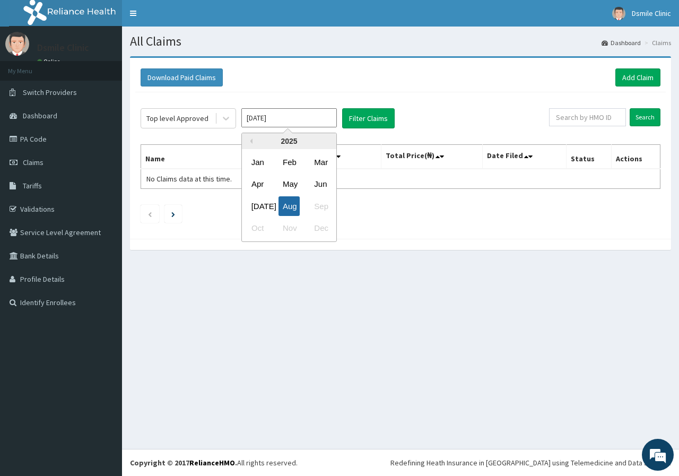
click at [286, 204] on div "Aug" at bounding box center [288, 206] width 21 height 20
type input "Jul 2025"
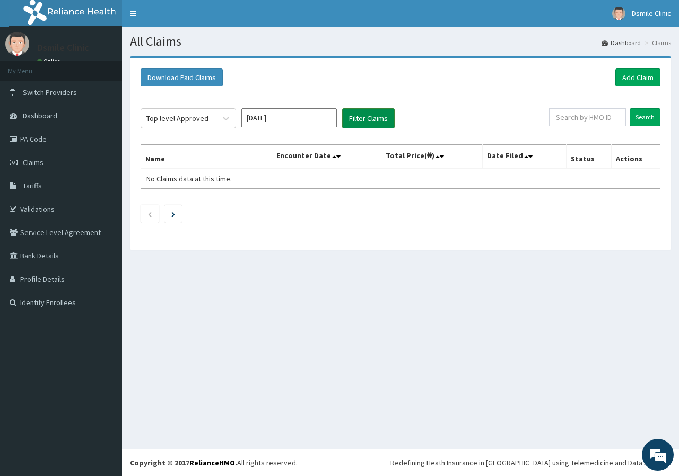
click at [347, 121] on button "Filter Claims" at bounding box center [368, 118] width 53 height 20
